Goal: Information Seeking & Learning: Learn about a topic

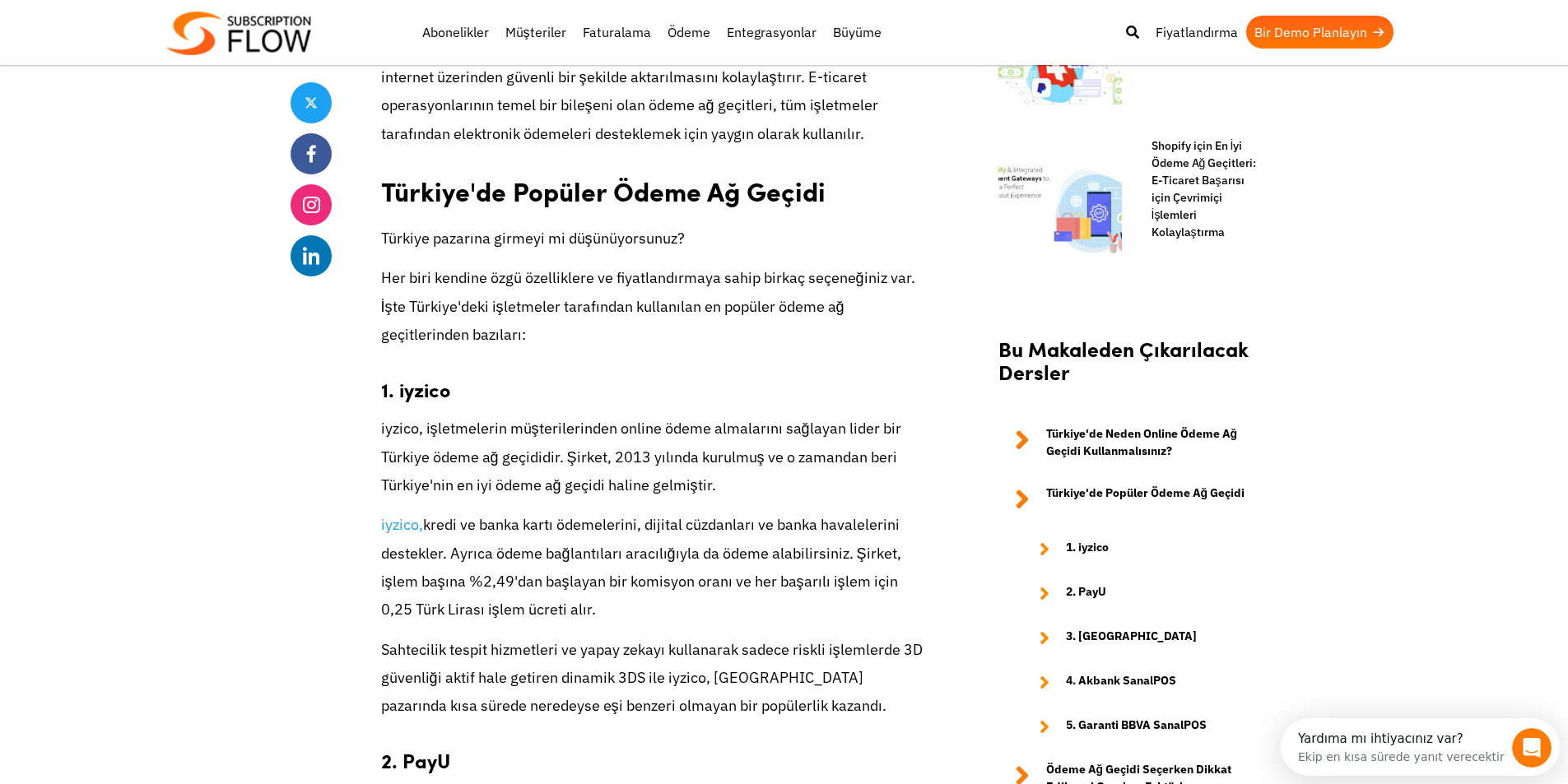
scroll to position [1481, 0]
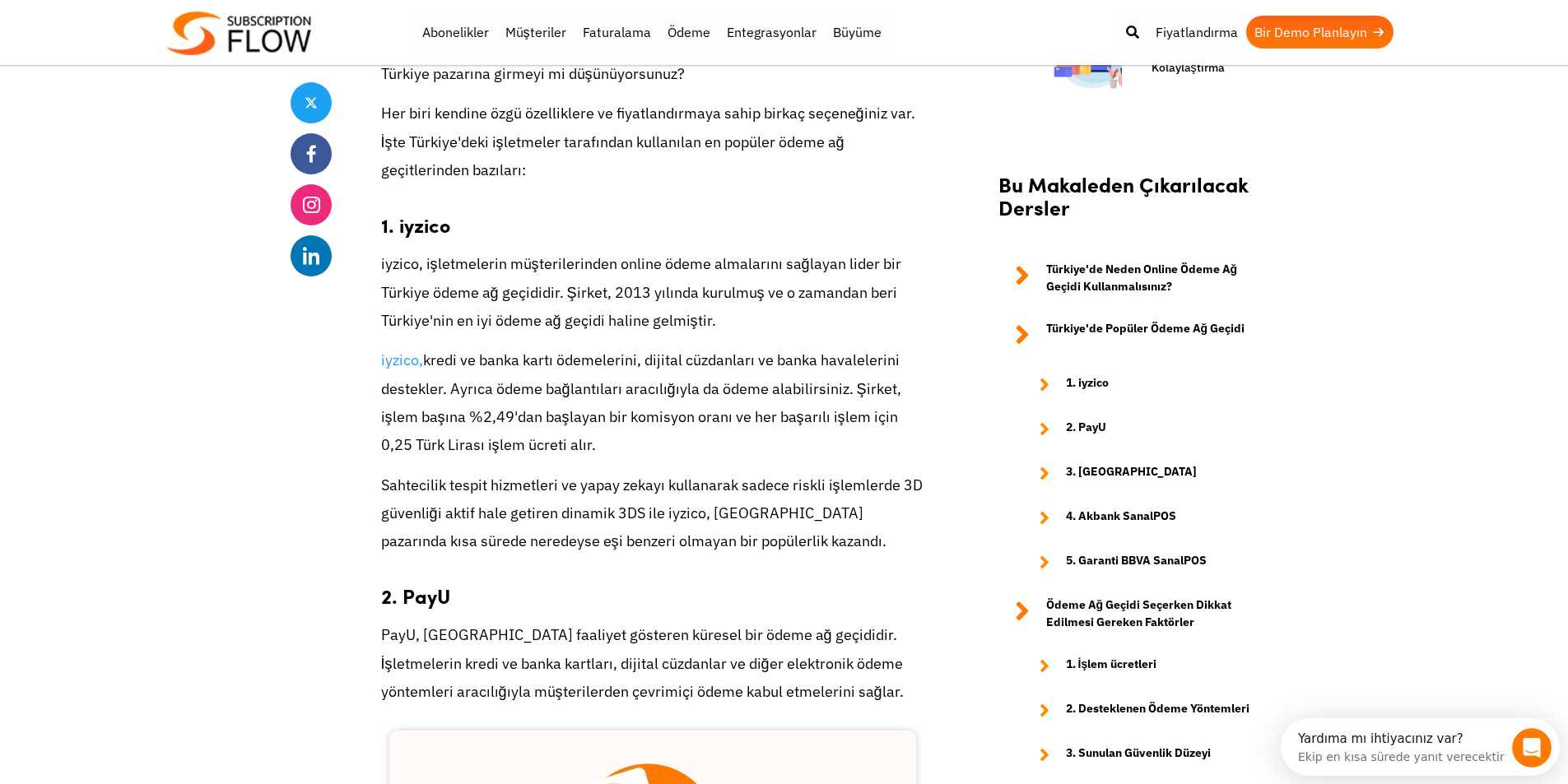
click at [553, 626] on font "PayU, [GEOGRAPHIC_DATA] faaliyet gösteren küresel bir ödeme ağ geçididir. İşlet…" at bounding box center [643, 663] width 523 height 75
click at [552, 626] on font "PayU, [GEOGRAPHIC_DATA] faaliyet gösteren küresel bir ödeme ağ geçididir. İşlet…" at bounding box center [643, 663] width 523 height 75
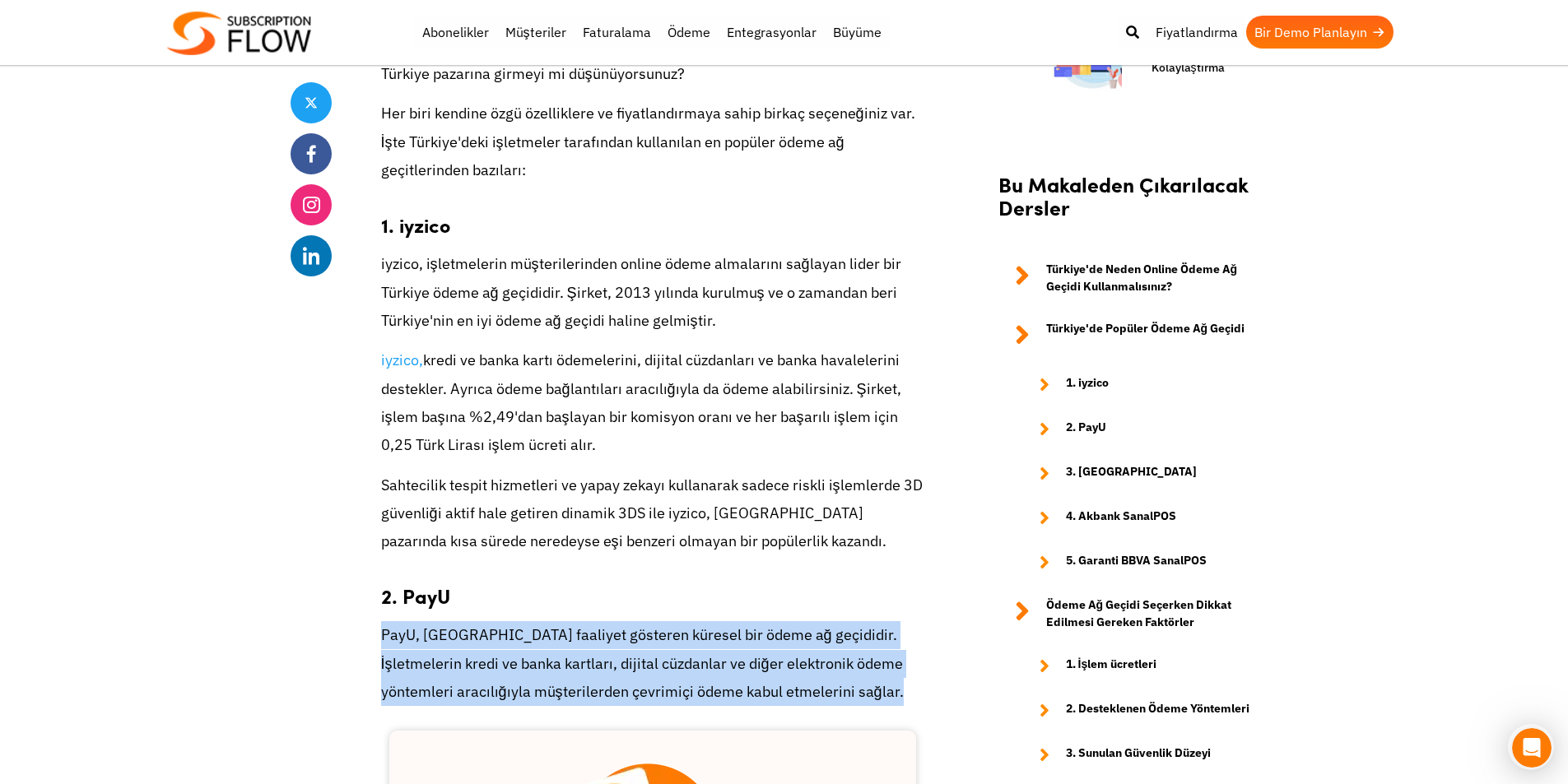
click at [426, 621] on p "PayU, [GEOGRAPHIC_DATA] faaliyet gösteren küresel bir ödeme ağ geçididir. İşlet…" at bounding box center [653, 663] width 544 height 84
drag, startPoint x: 505, startPoint y: 603, endPoint x: 877, endPoint y: 643, distance: 374.1
click at [818, 626] on font "PayU, [GEOGRAPHIC_DATA] faaliyet gösteren küresel bir ödeme ağ geçididir. İşlet…" at bounding box center [643, 663] width 523 height 75
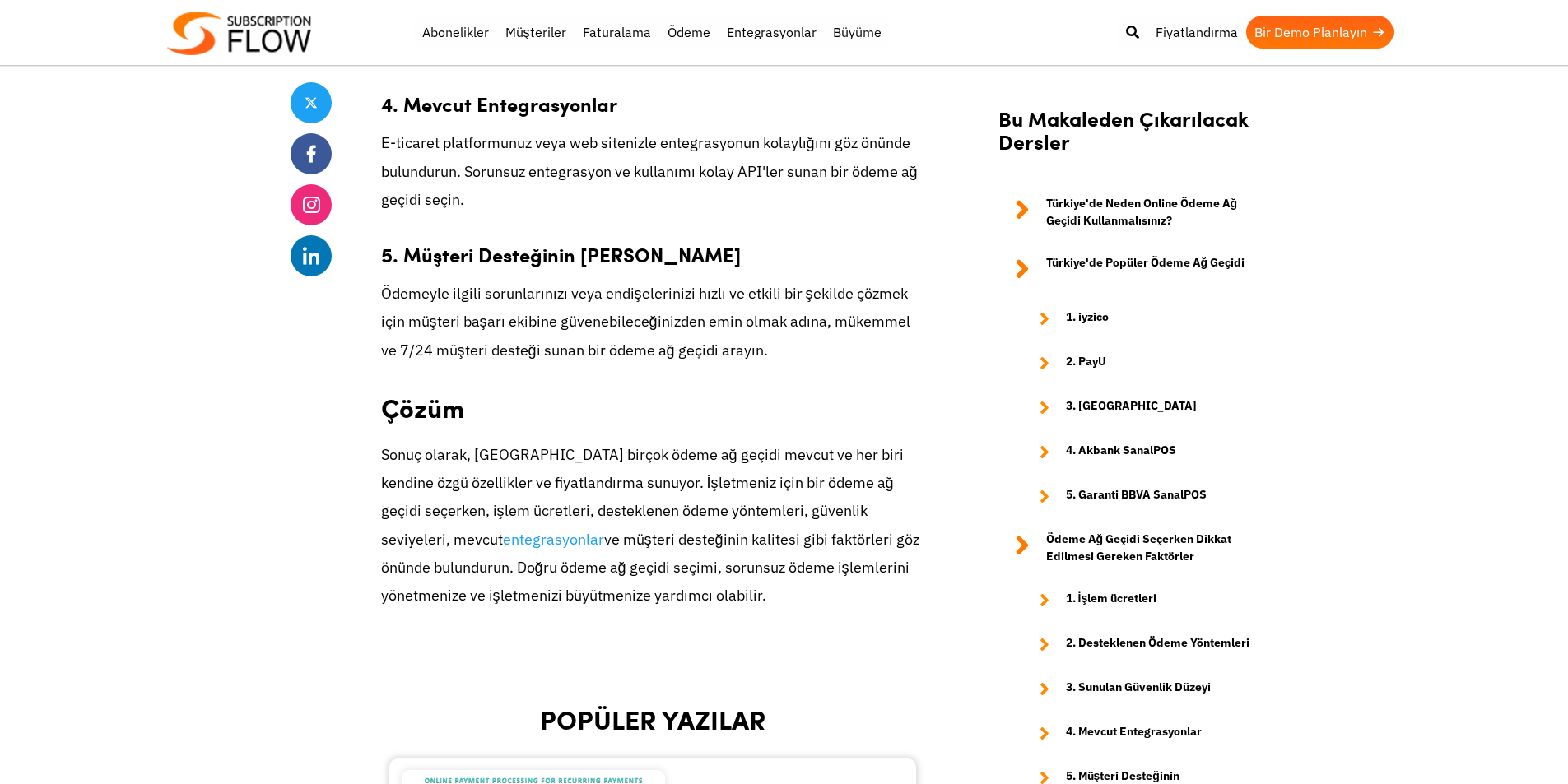
scroll to position [4525, 0]
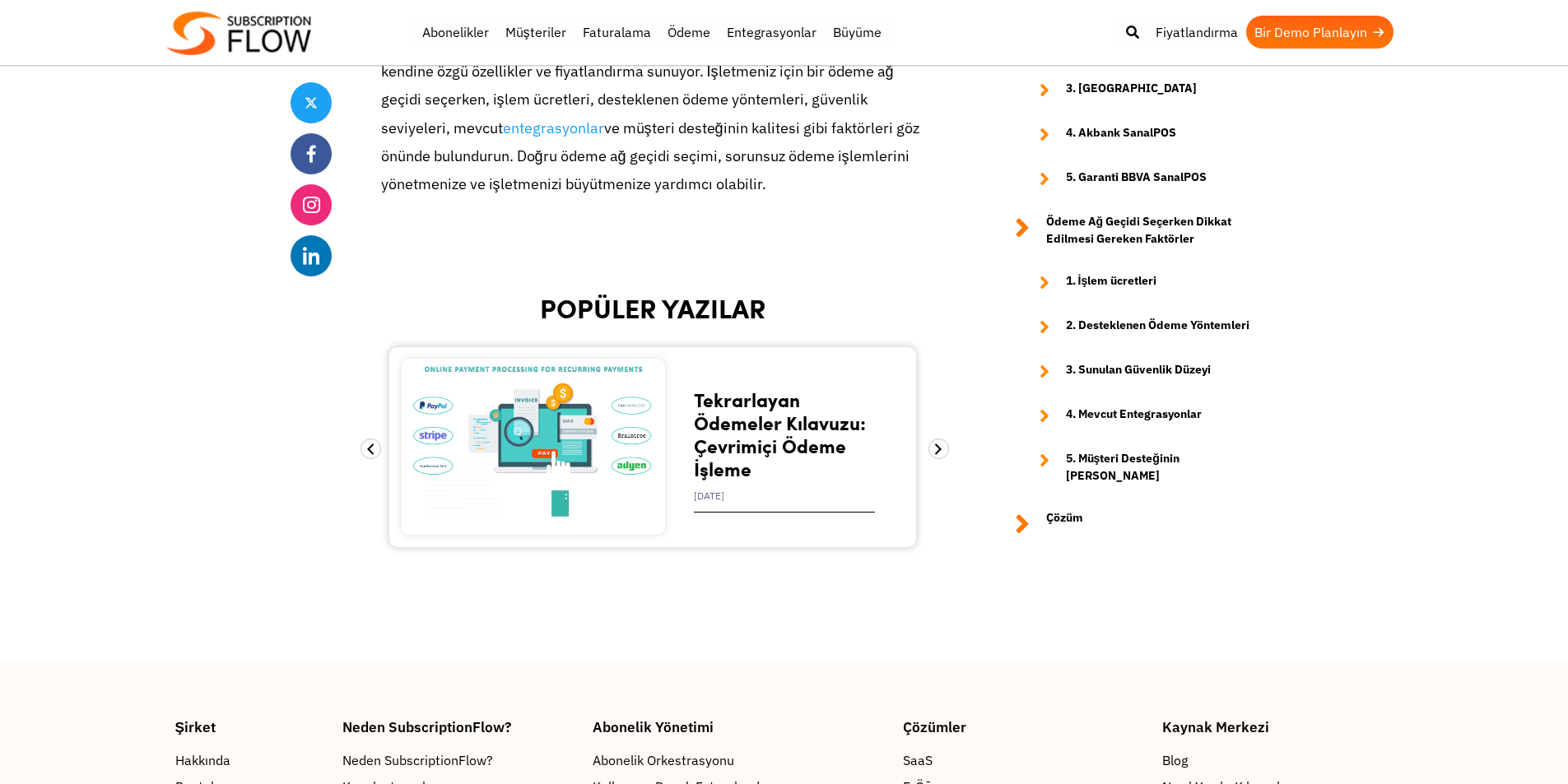
click at [750, 386] on font "Tekrarlayan Ödemeler Kılavuzu: Çevrimiçi Ödeme İşleme" at bounding box center [780, 434] width 172 height 96
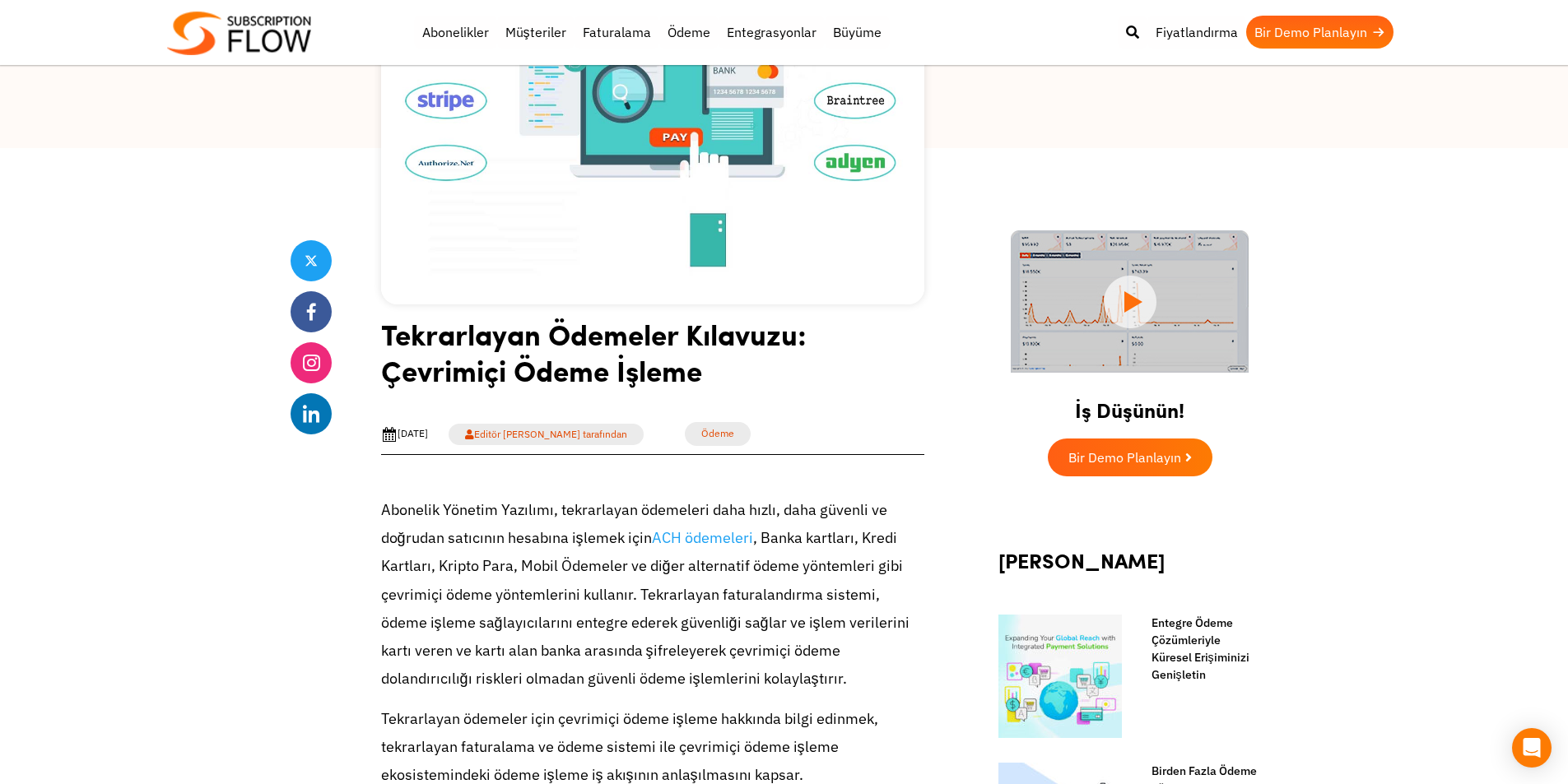
scroll to position [411, 0]
